Goal: Transaction & Acquisition: Purchase product/service

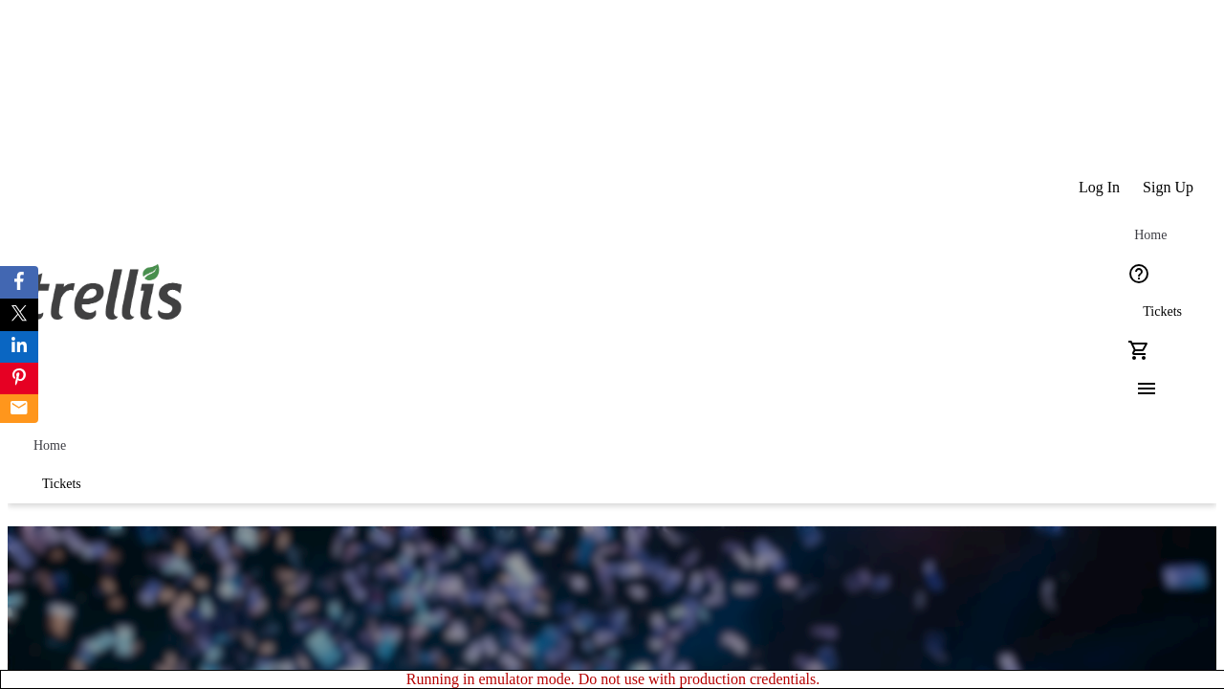
click at [1143, 304] on span "Tickets" at bounding box center [1162, 311] width 39 height 15
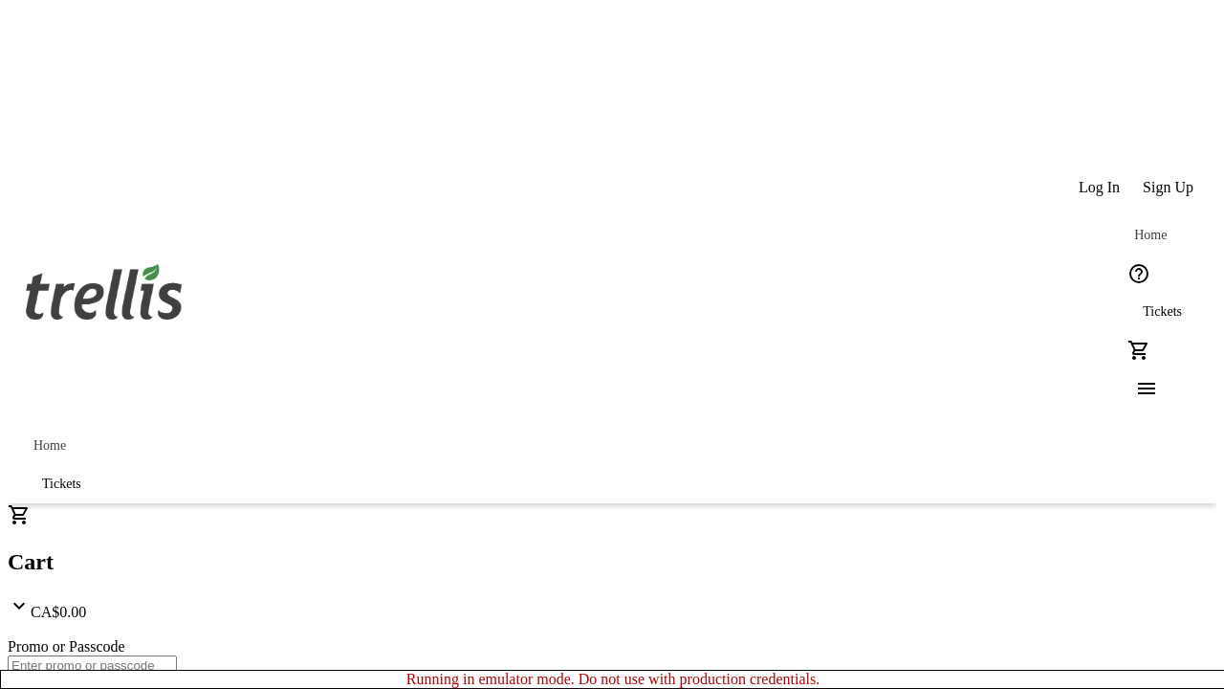
type input "1"
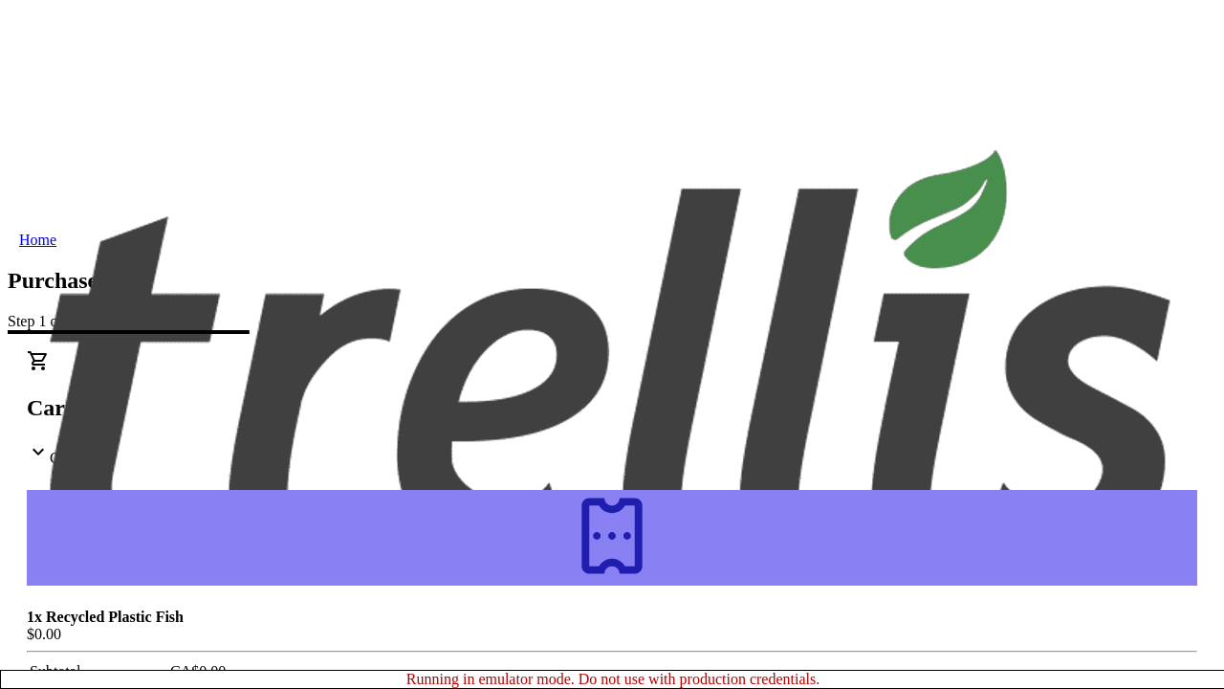
type input "[EMAIL_ADDRESS][DOMAIN_NAME]"
type input "Ford"
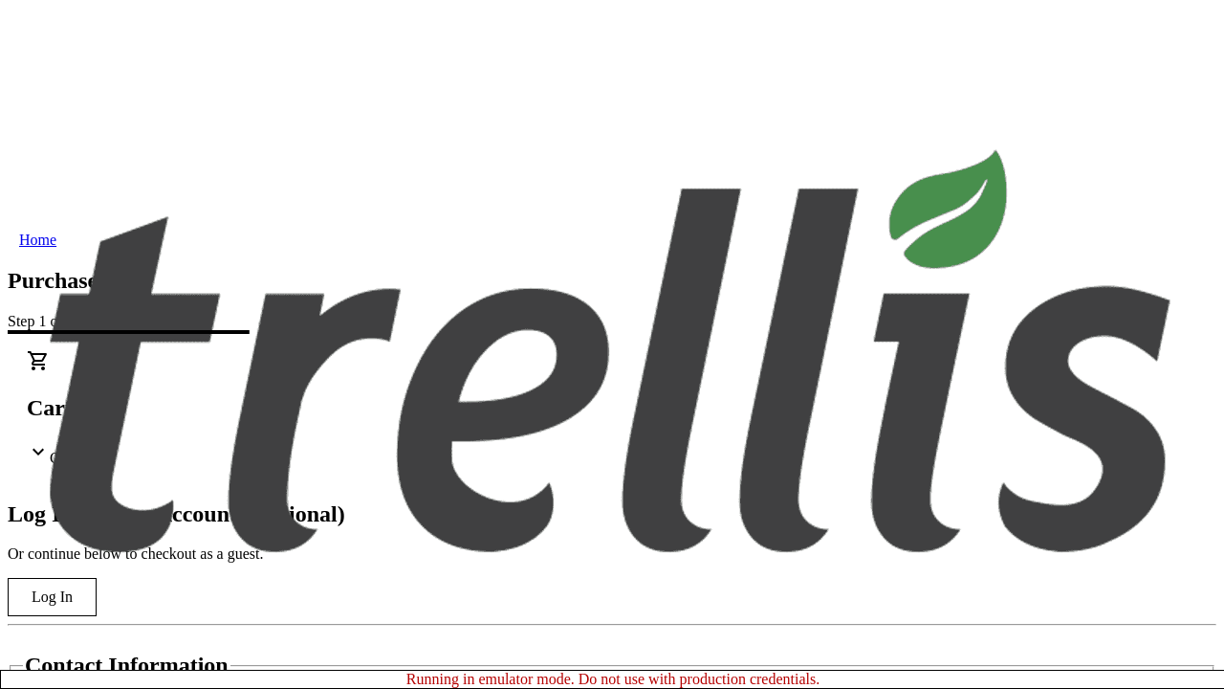
type input "[PERSON_NAME]"
